Goal: Navigation & Orientation: Find specific page/section

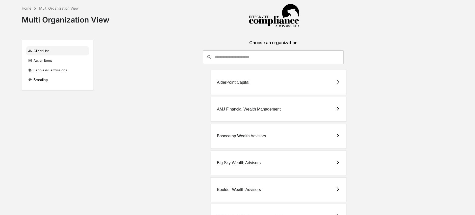
click at [259, 49] on div "Choose an organization" at bounding box center [274, 45] width 352 height 10
click at [252, 60] on input "consultant-dashboard__filter-organizations-search-bar" at bounding box center [279, 57] width 130 height 14
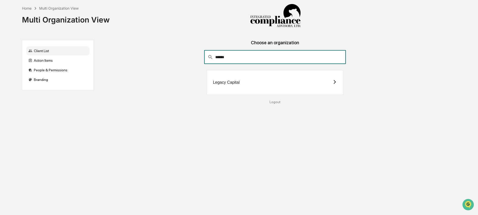
type input "******"
click at [225, 84] on div "Legacy Capital" at bounding box center [226, 82] width 27 height 5
